Goal: Consume media (video, audio)

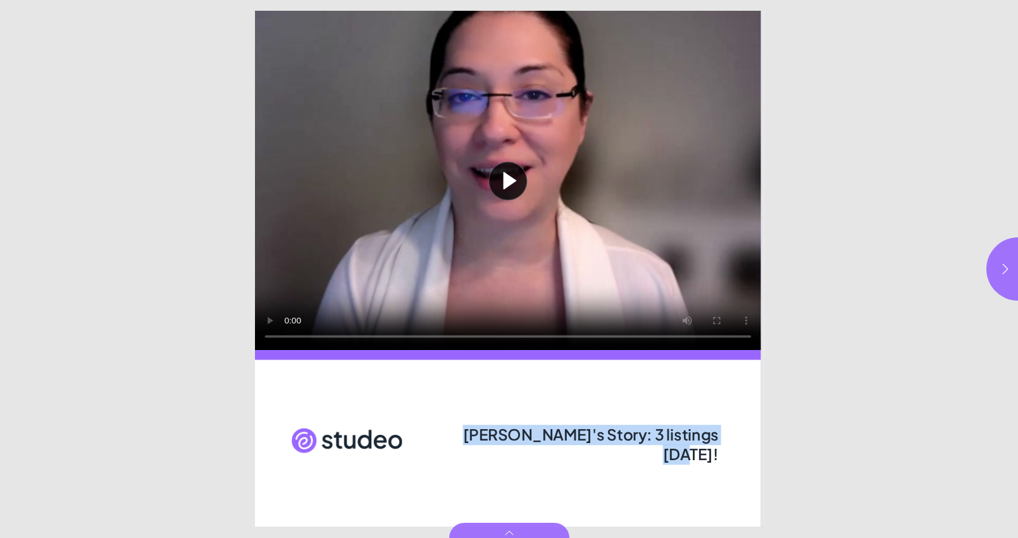
drag, startPoint x: 464, startPoint y: 435, endPoint x: 694, endPoint y: 449, distance: 230.1
click at [694, 449] on div "[PERSON_NAME]'s Story: 3 listings [DATE]!" at bounding box center [590, 442] width 258 height 35
click at [572, 456] on div "[PERSON_NAME]'s Story: 3 listings [DATE]!" at bounding box center [590, 442] width 258 height 35
drag, startPoint x: 578, startPoint y: 430, endPoint x: 718, endPoint y: 437, distance: 140.7
click at [718, 437] on span "[PERSON_NAME]'s Story: 3 listings [DATE]!" at bounding box center [591, 445] width 256 height 40
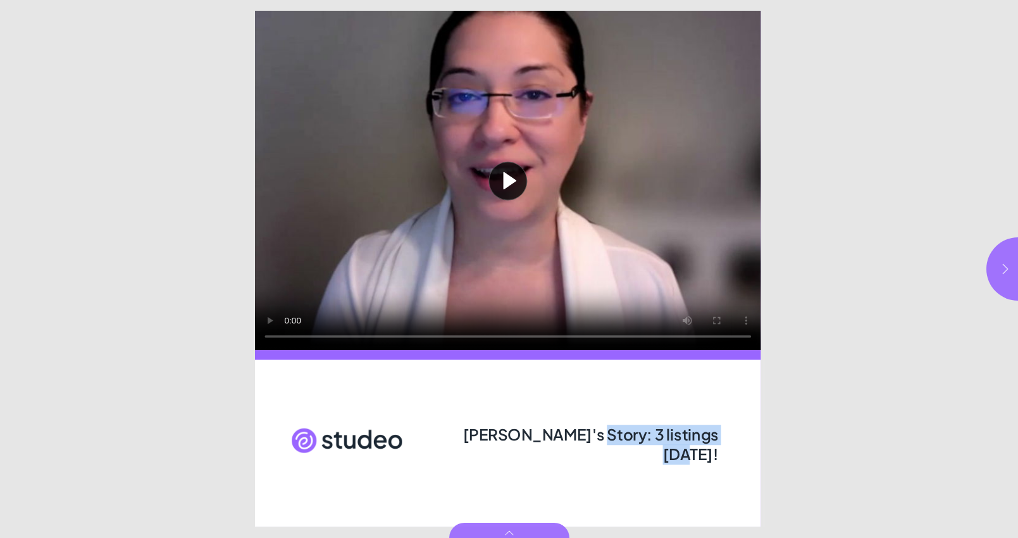
click at [995, 277] on button "button" at bounding box center [1018, 268] width 63 height 63
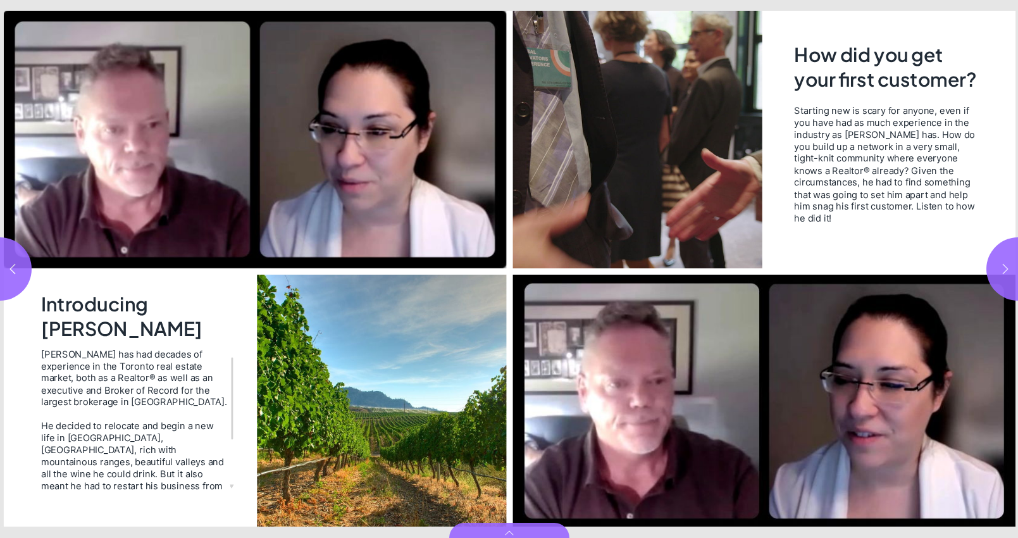
click at [995, 277] on button "button" at bounding box center [1018, 268] width 63 height 63
type input "***"
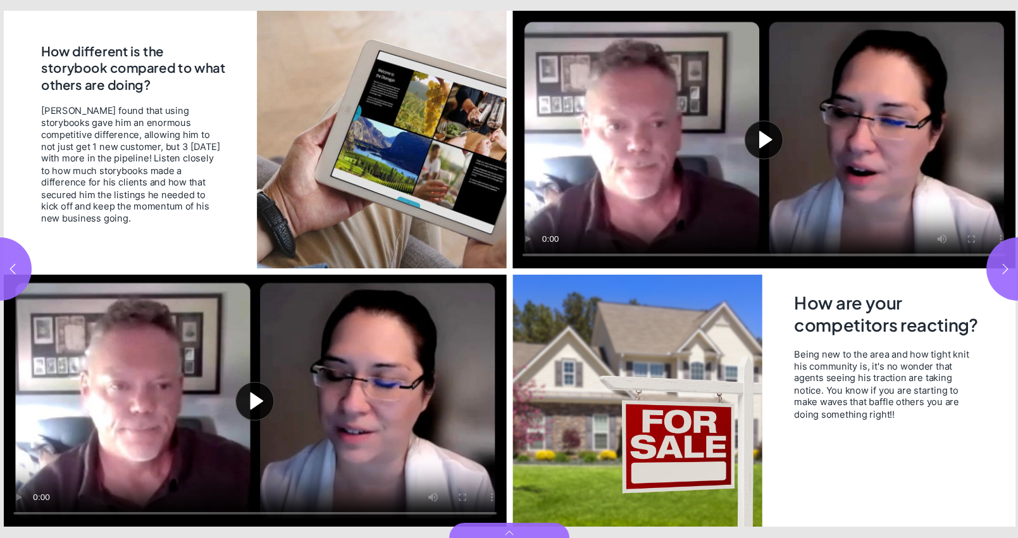
click at [280, 391] on button "Play video" at bounding box center [254, 401] width 503 height 252
click at [337, 420] on video "Video" at bounding box center [254, 401] width 503 height 252
